Goal: Task Accomplishment & Management: Complete application form

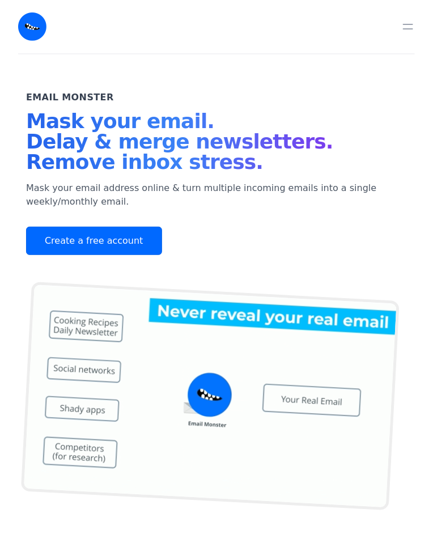
click at [121, 241] on link "Create a free account" at bounding box center [94, 241] width 136 height 28
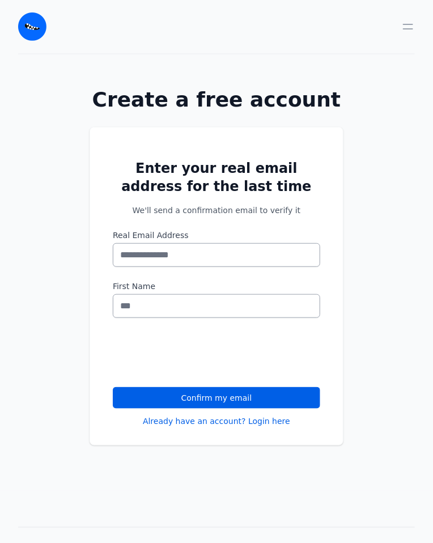
click at [202, 254] on input "Real Email Address" at bounding box center [216, 255] width 207 height 24
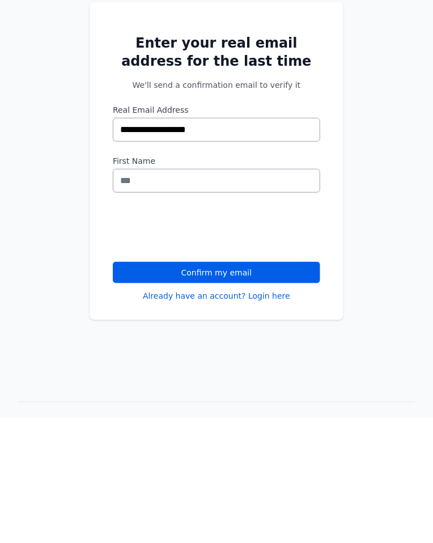
type input "**********"
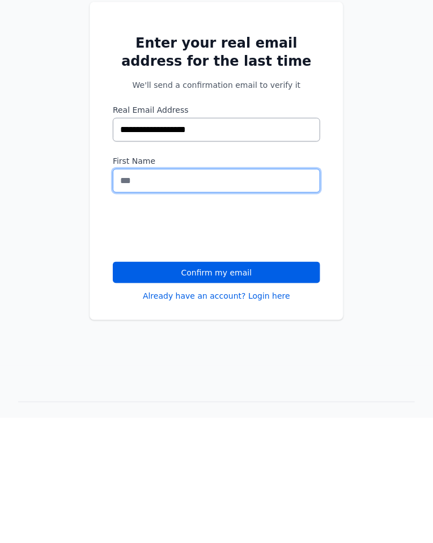
click at [128, 302] on input "First Name" at bounding box center [216, 306] width 207 height 24
type input "*"
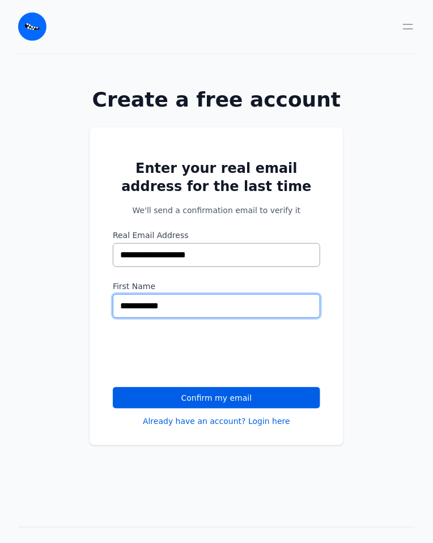
click at [149, 304] on input "**********" at bounding box center [216, 306] width 207 height 24
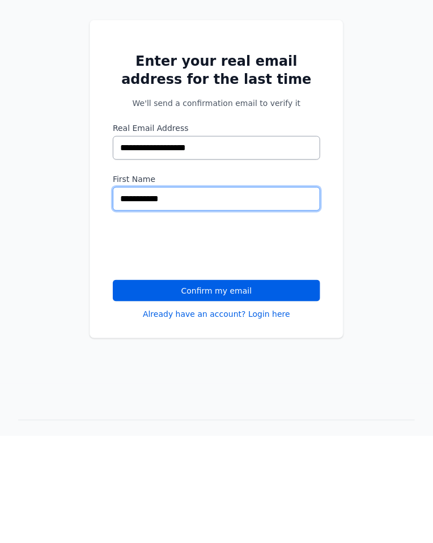
type input "**********"
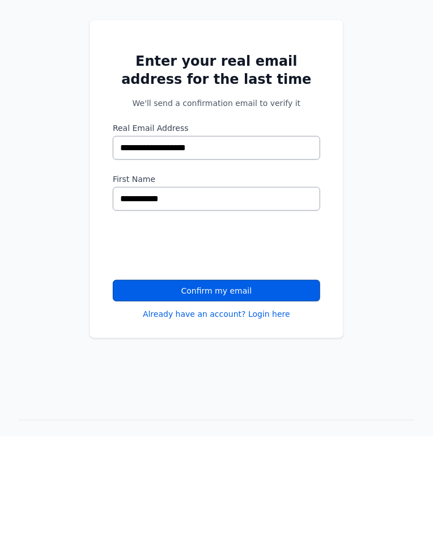
click at [186, 395] on button "Confirm my email" at bounding box center [216, 398] width 207 height 22
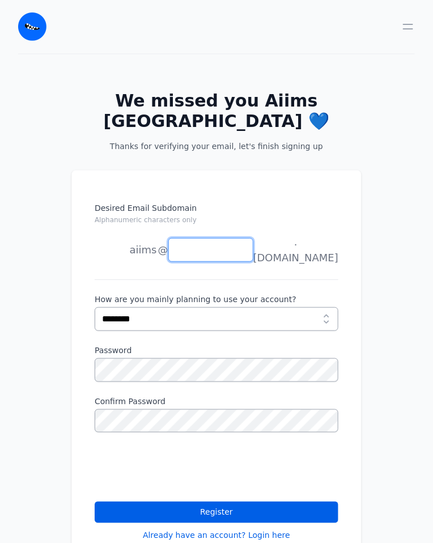
click at [220, 238] on input "Desired Email Subdomain Alphanumeric characters only" at bounding box center [210, 250] width 85 height 24
type input "*****"
click at [154, 284] on li "joe" at bounding box center [126, 295] width 62 height 23
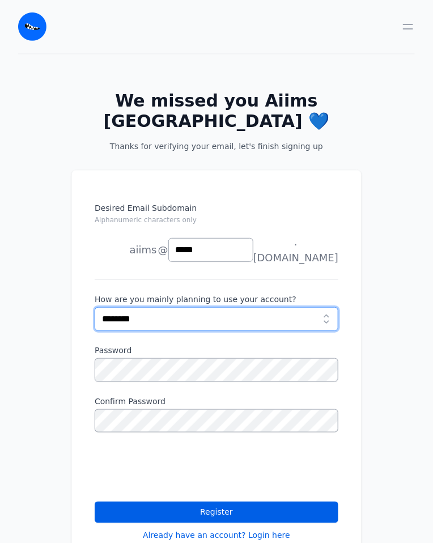
click at [213, 307] on select "**********" at bounding box center [217, 319] width 244 height 24
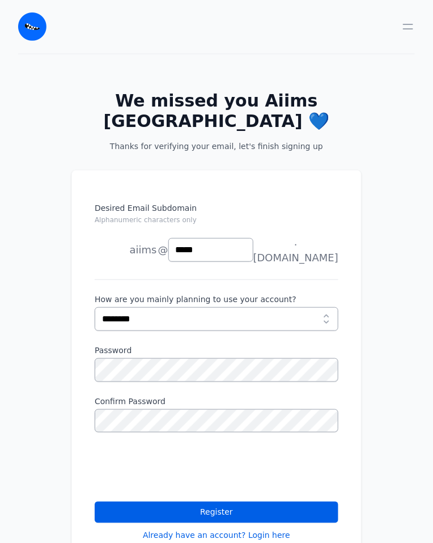
click at [384, 219] on div "Desired Email Subdomain Alphanumeric characters only aiims delhi joe news anyth…" at bounding box center [216, 378] width 433 height 453
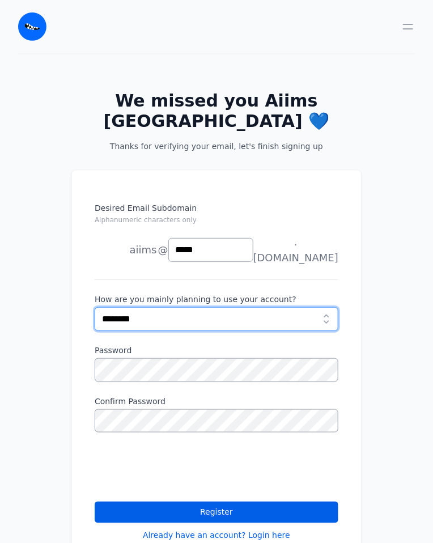
click at [282, 307] on select "**********" at bounding box center [217, 319] width 244 height 24
select select "*********"
click at [95, 307] on select "**********" at bounding box center [217, 319] width 244 height 24
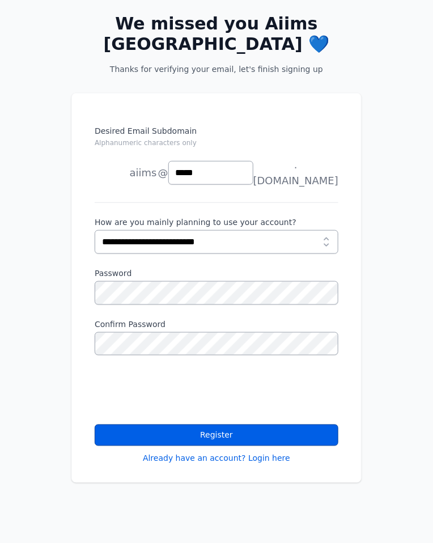
click at [266, 424] on button "Register" at bounding box center [217, 435] width 244 height 22
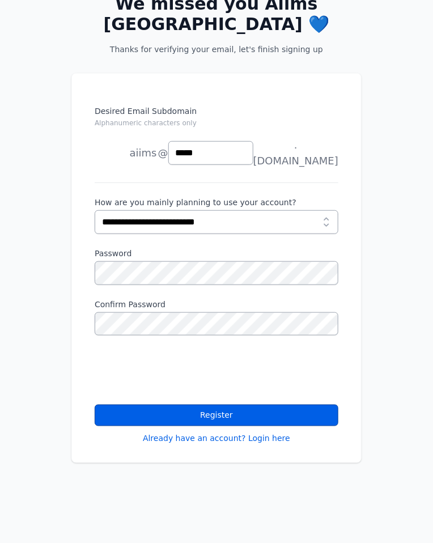
scroll to position [113, 0]
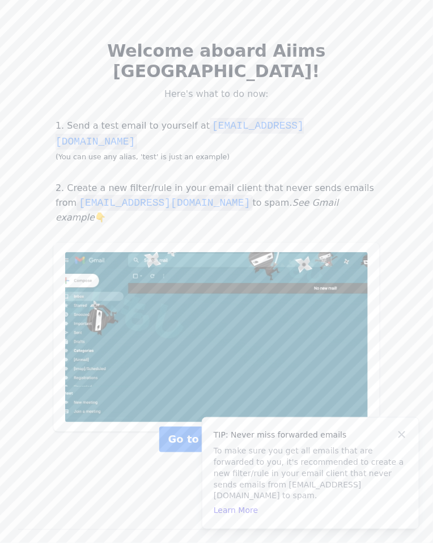
scroll to position [100, 0]
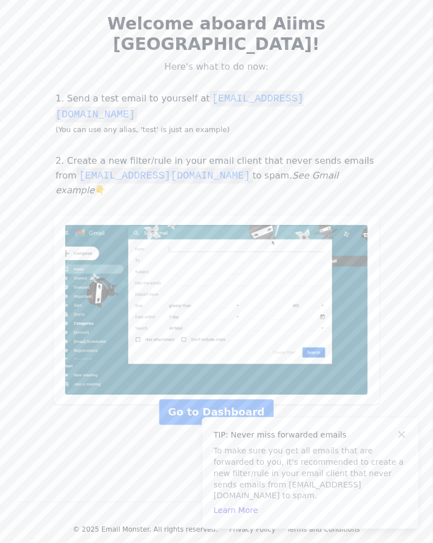
click at [240, 400] on link "Go to Dashboard" at bounding box center [216, 413] width 114 height 26
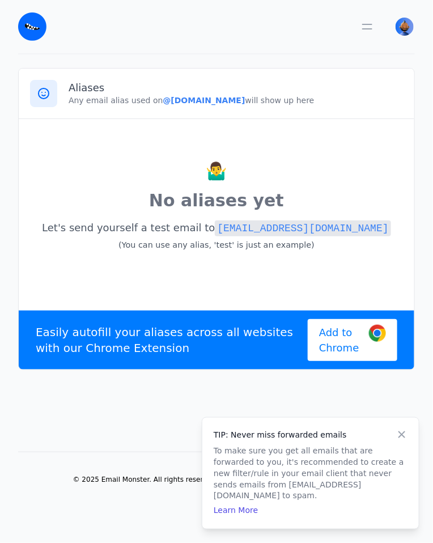
click at [372, 35] on button "button" at bounding box center [367, 26] width 23 height 23
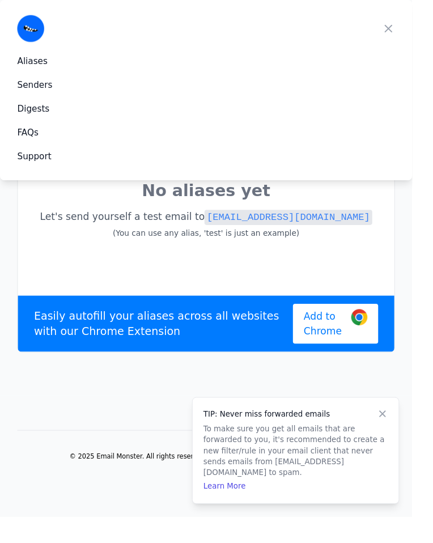
click at [399, 22] on button "button" at bounding box center [408, 30] width 23 height 23
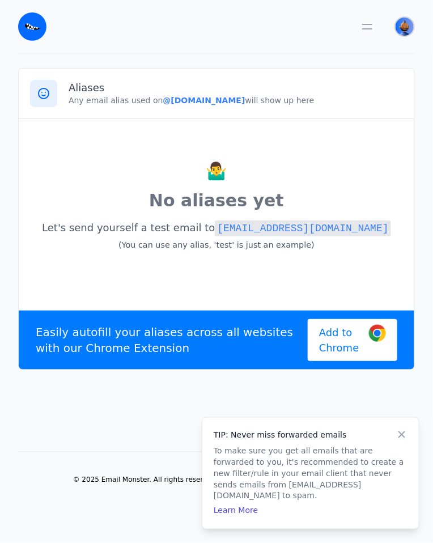
click at [402, 29] on img "User menu" at bounding box center [405, 27] width 18 height 18
click at [333, 63] on link "Aiims Delhi View Profile" at bounding box center [351, 64] width 126 height 37
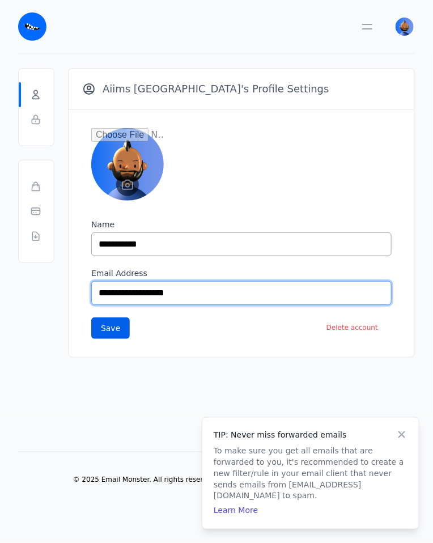
click at [141, 291] on input "**********" at bounding box center [241, 293] width 300 height 24
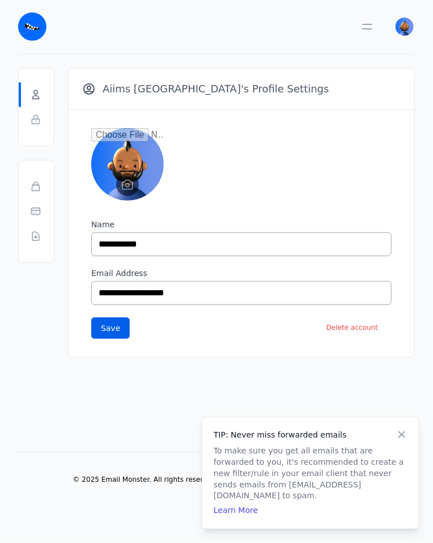
click at [32, 210] on icon at bounding box center [36, 211] width 9 height 7
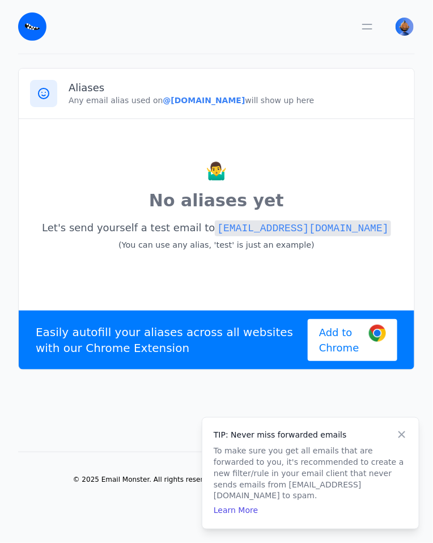
click at [401, 438] on icon at bounding box center [401, 434] width 7 height 7
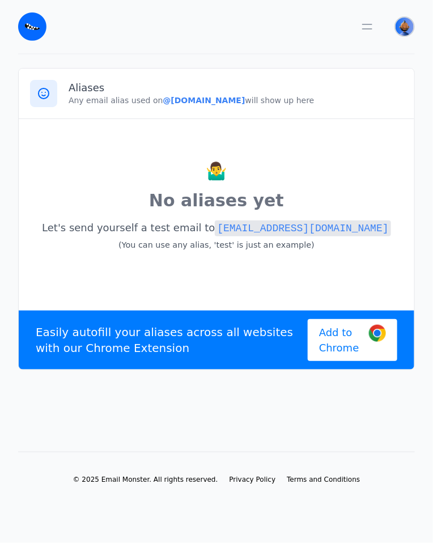
click at [405, 28] on img "User menu" at bounding box center [405, 27] width 18 height 18
click at [380, 209] on p "No aliases yet" at bounding box center [216, 200] width 373 height 25
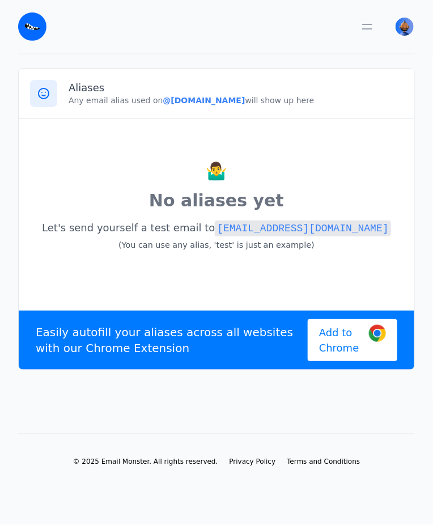
click at [366, 27] on icon "button" at bounding box center [367, 27] width 14 height 14
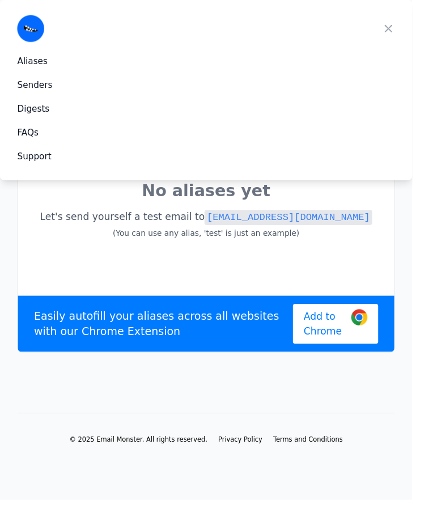
click at [64, 55] on link "Aliases" at bounding box center [216, 64] width 410 height 27
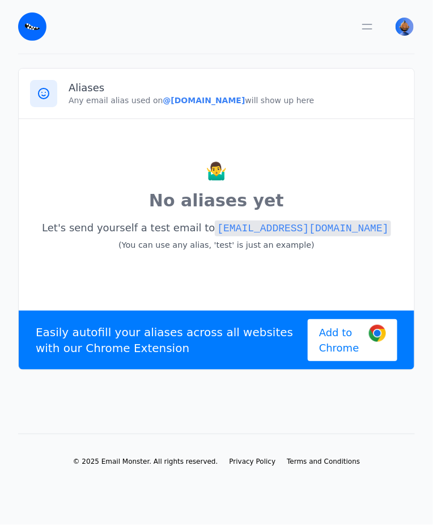
click at [275, 224] on code "test@aiims.eml.monster" at bounding box center [303, 228] width 176 height 16
click at [401, 19] on img "User menu" at bounding box center [405, 27] width 18 height 18
click at [327, 116] on link "Security" at bounding box center [351, 117] width 126 height 20
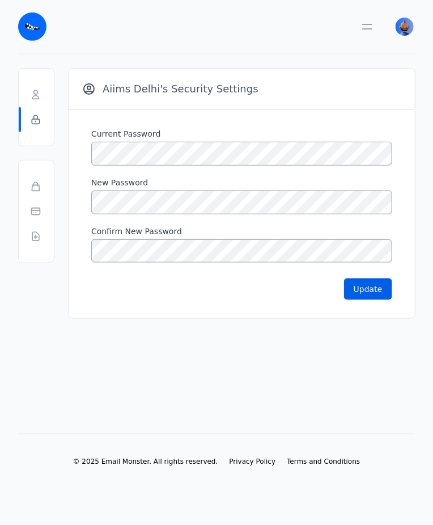
click at [37, 190] on icon at bounding box center [35, 186] width 7 height 9
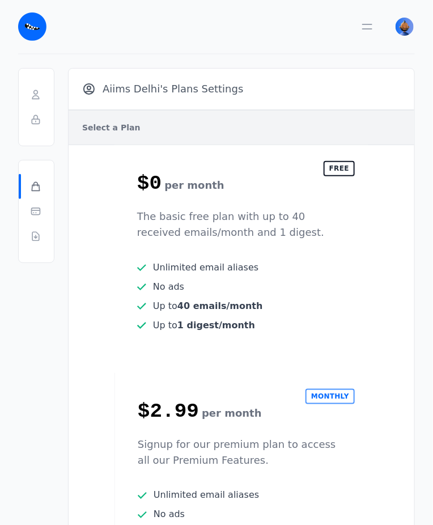
click at [39, 237] on icon at bounding box center [35, 236] width 7 height 9
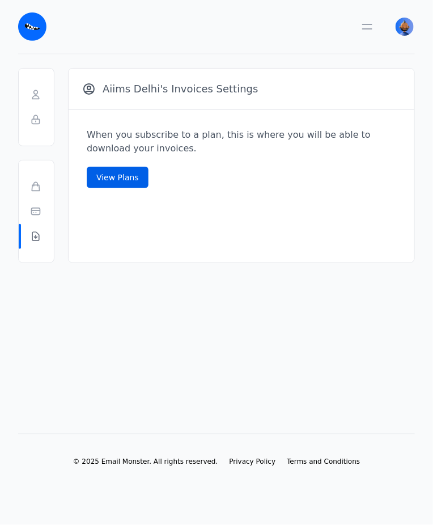
click at [36, 84] on link "Profile" at bounding box center [36, 94] width 35 height 25
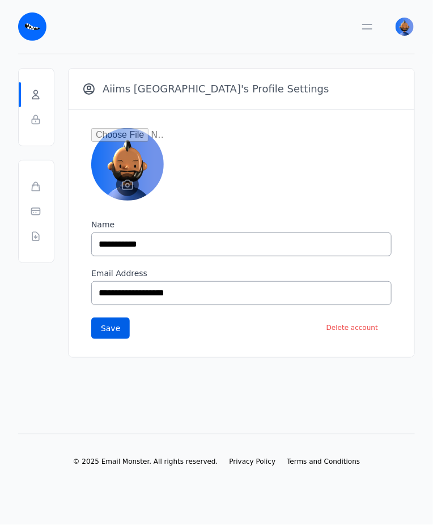
click at [363, 25] on icon "button" at bounding box center [367, 27] width 14 height 14
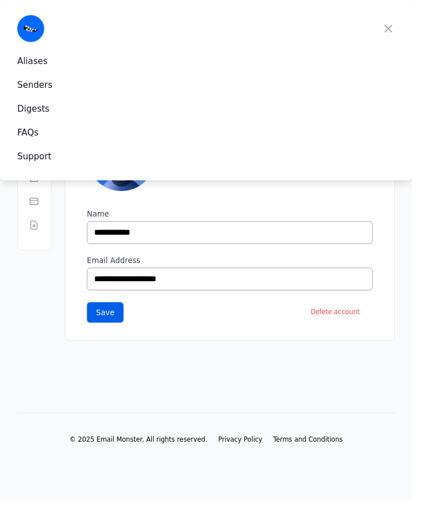
click at [56, 87] on link "Senders" at bounding box center [216, 89] width 410 height 27
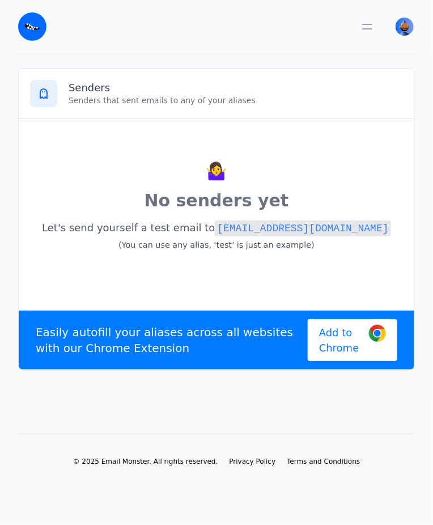
click at [369, 27] on icon "button" at bounding box center [367, 27] width 14 height 14
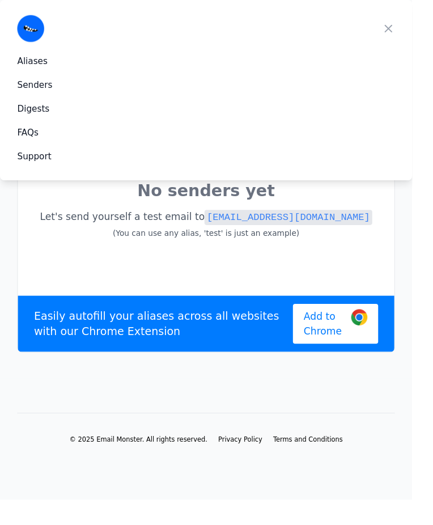
click at [402, 234] on p "Let's send yourself a test email to test@aiims.eml.monster (You can use any ali…" at bounding box center [216, 236] width 373 height 37
click at [380, 252] on p "Let's send yourself a test email to test@aiims.eml.monster (You can use any ali…" at bounding box center [216, 236] width 373 height 37
click at [409, 31] on icon "button" at bounding box center [408, 30] width 7 height 7
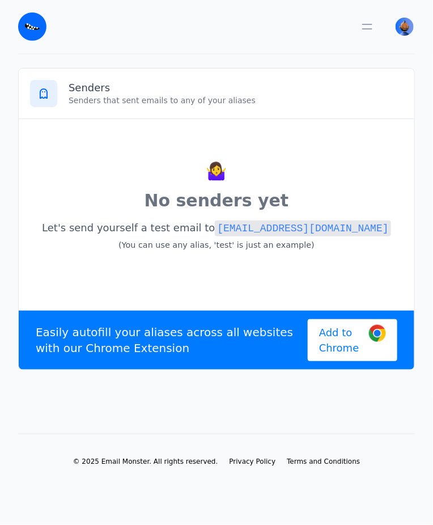
click at [359, 337] on span "Add to Chrome" at bounding box center [339, 340] width 41 height 31
click at [369, 30] on icon "button" at bounding box center [367, 27] width 14 height 14
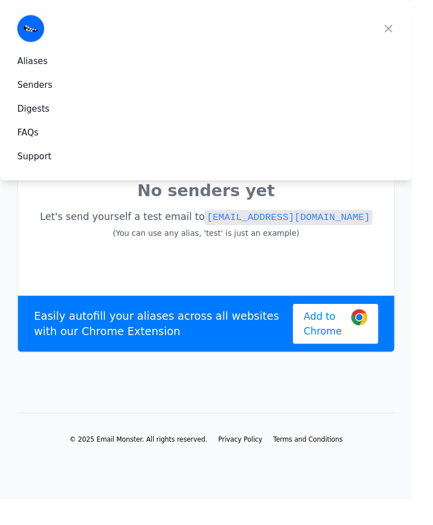
click at [61, 58] on link "Aliases" at bounding box center [216, 64] width 410 height 27
